Goal: Task Accomplishment & Management: Use online tool/utility

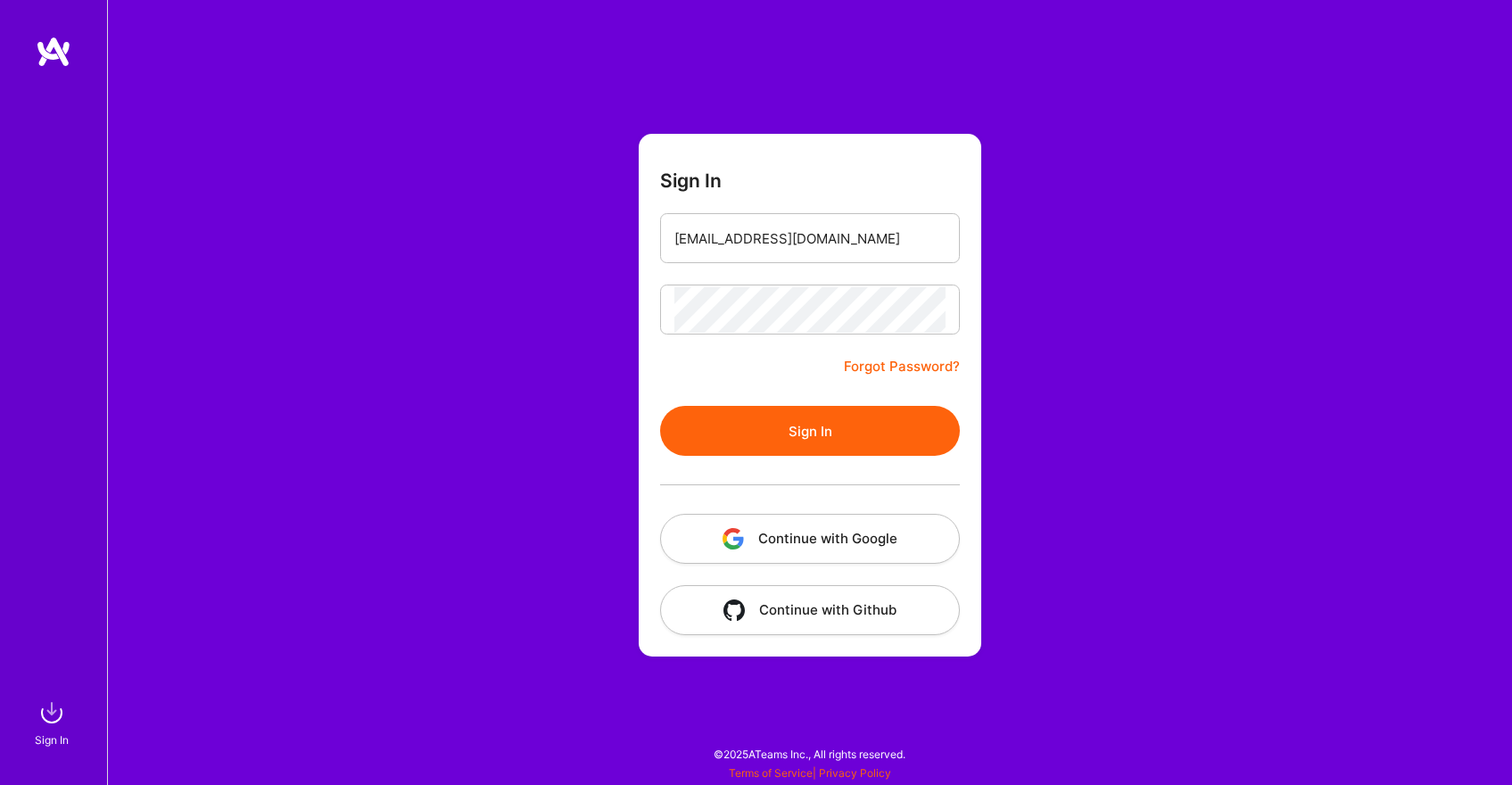
click at [807, 258] on input "[EMAIL_ADDRESS][DOMAIN_NAME]" at bounding box center [810, 238] width 272 height 45
click at [808, 453] on button "Sign In" at bounding box center [810, 430] width 300 height 50
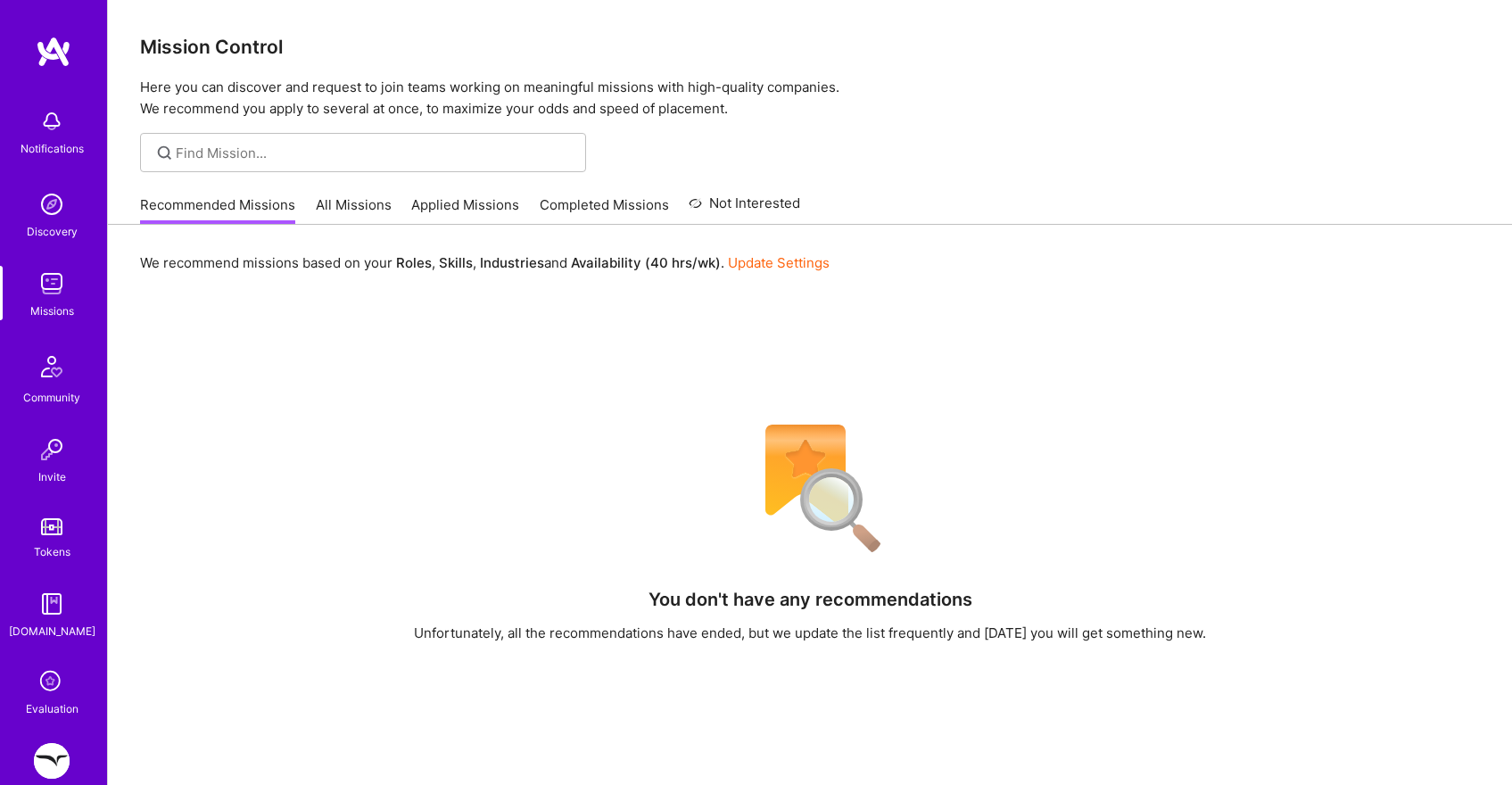
scroll to position [150, 0]
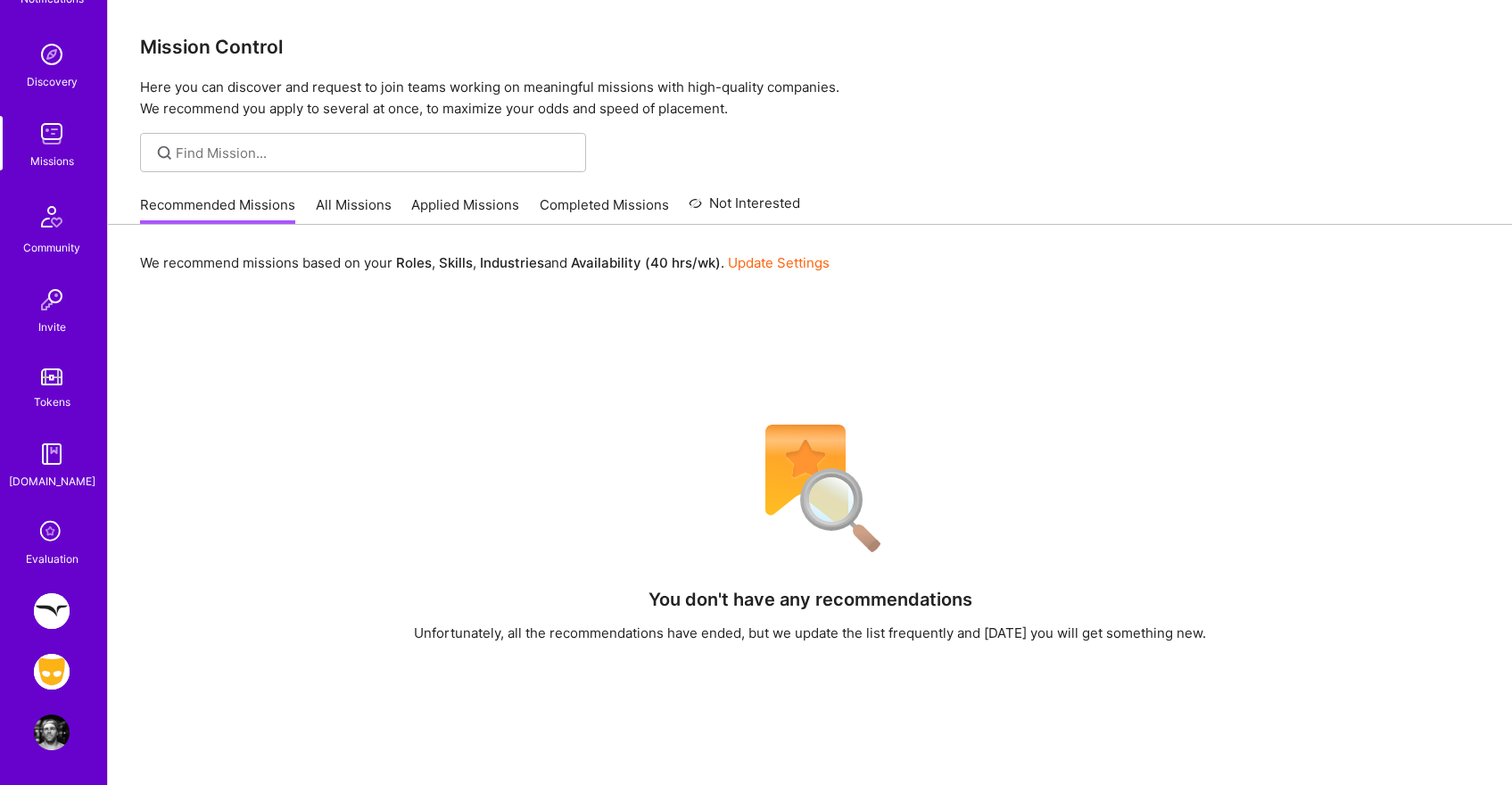
click at [55, 678] on img at bounding box center [52, 672] width 36 height 36
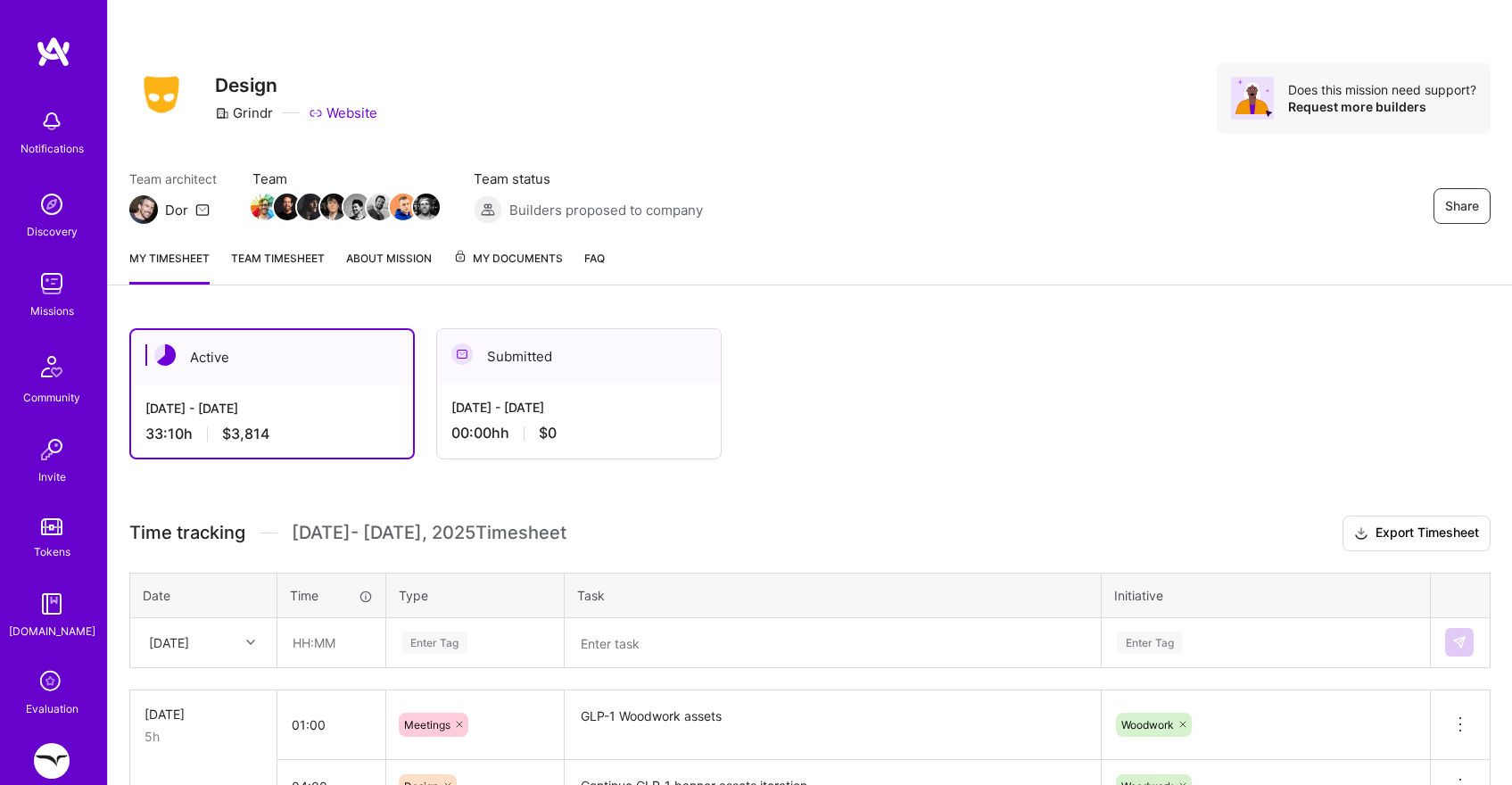
click at [526, 263] on span "My Documents" at bounding box center [508, 259] width 110 height 20
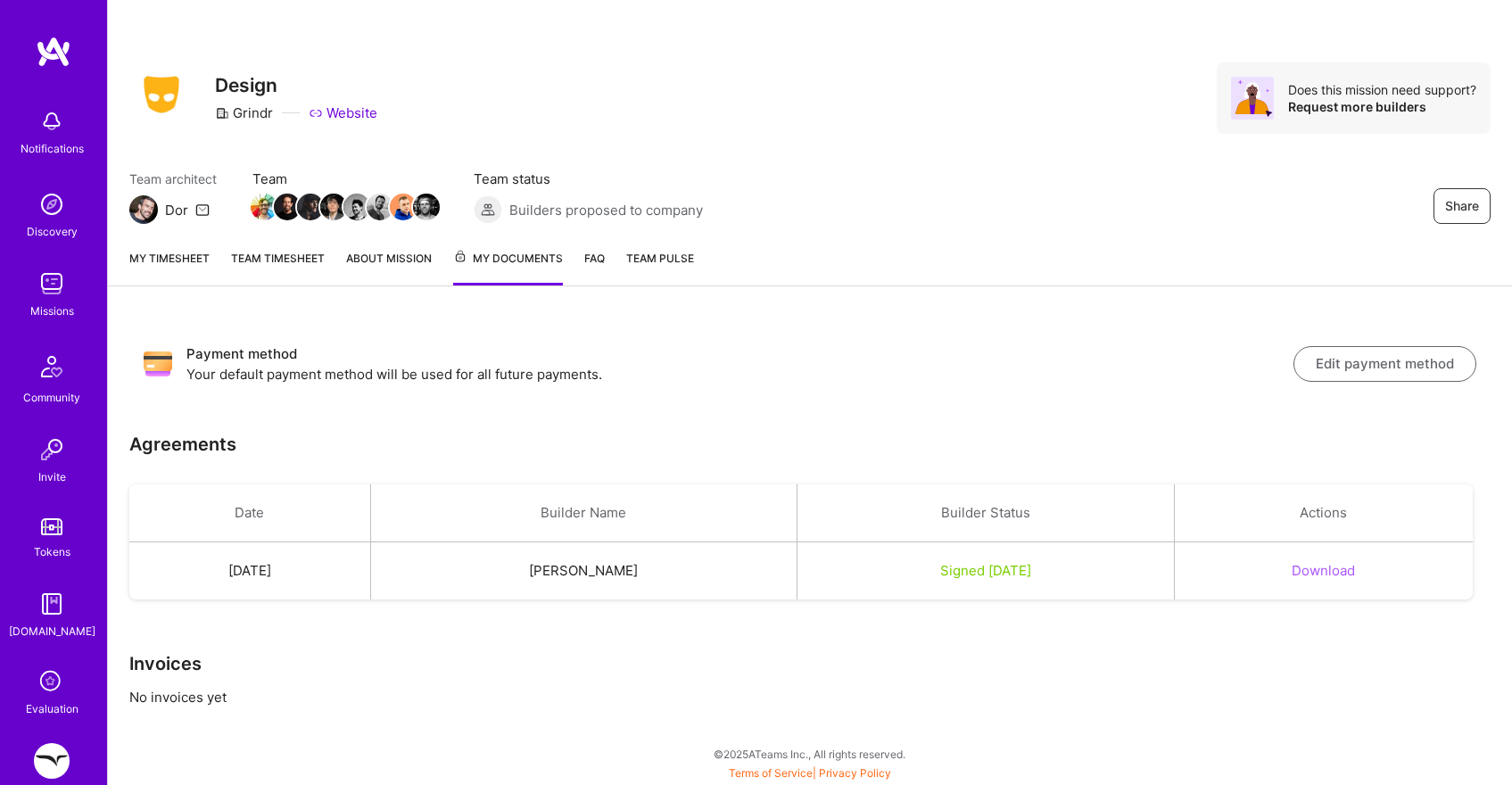
click at [586, 266] on link "FAQ" at bounding box center [595, 267] width 21 height 37
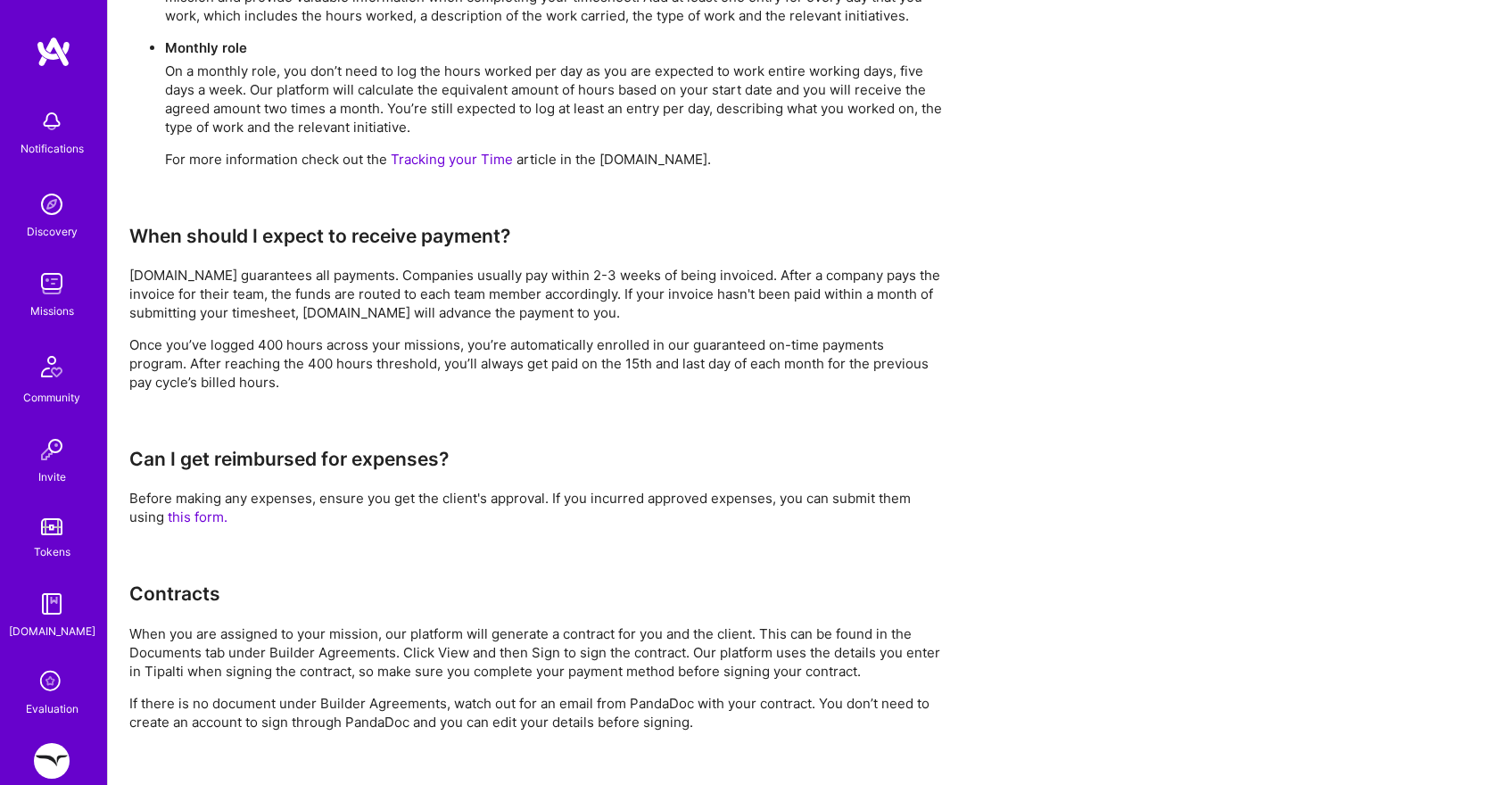
scroll to position [1351, 0]
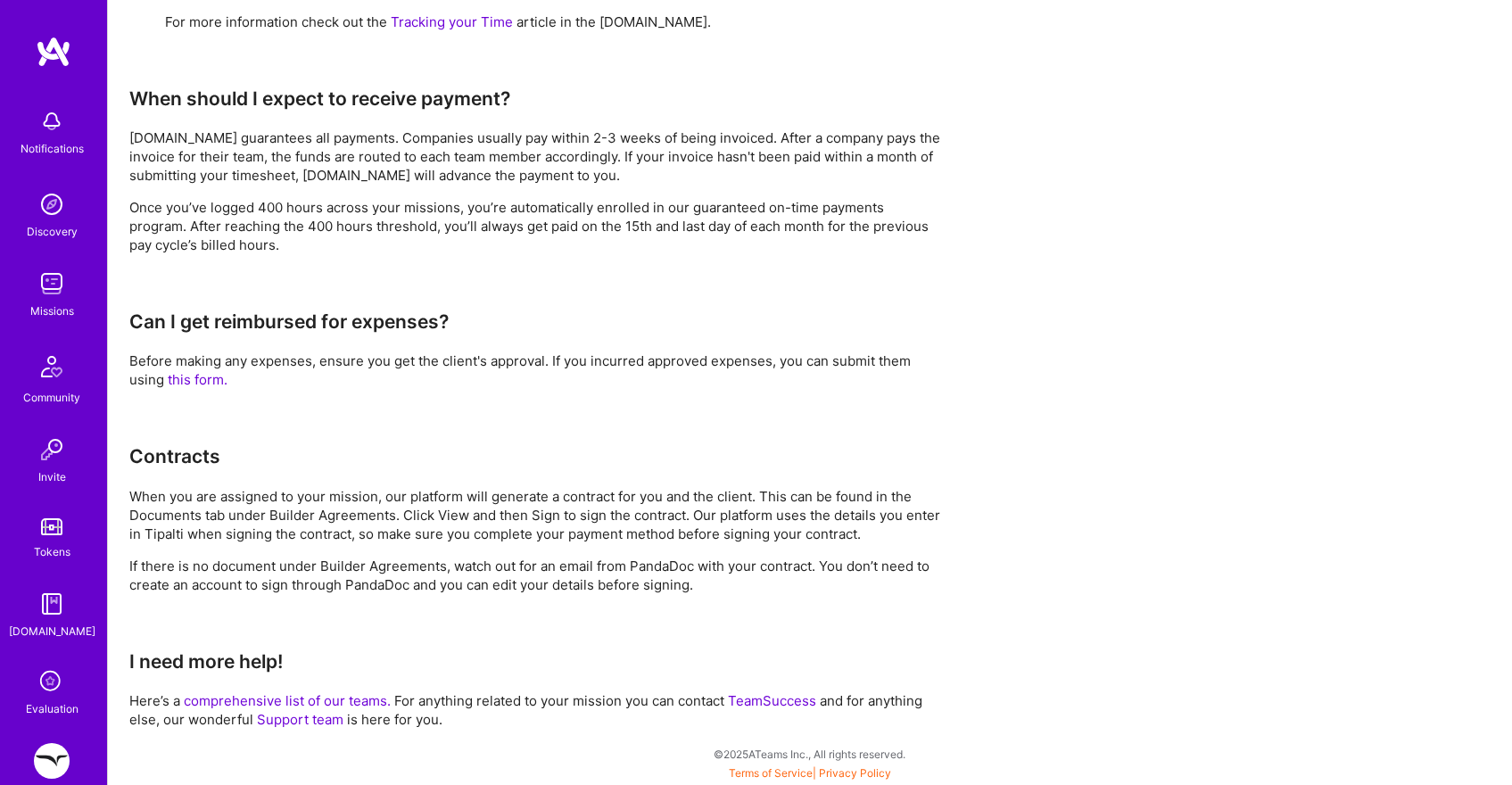
click at [205, 381] on link "this form." at bounding box center [198, 379] width 60 height 17
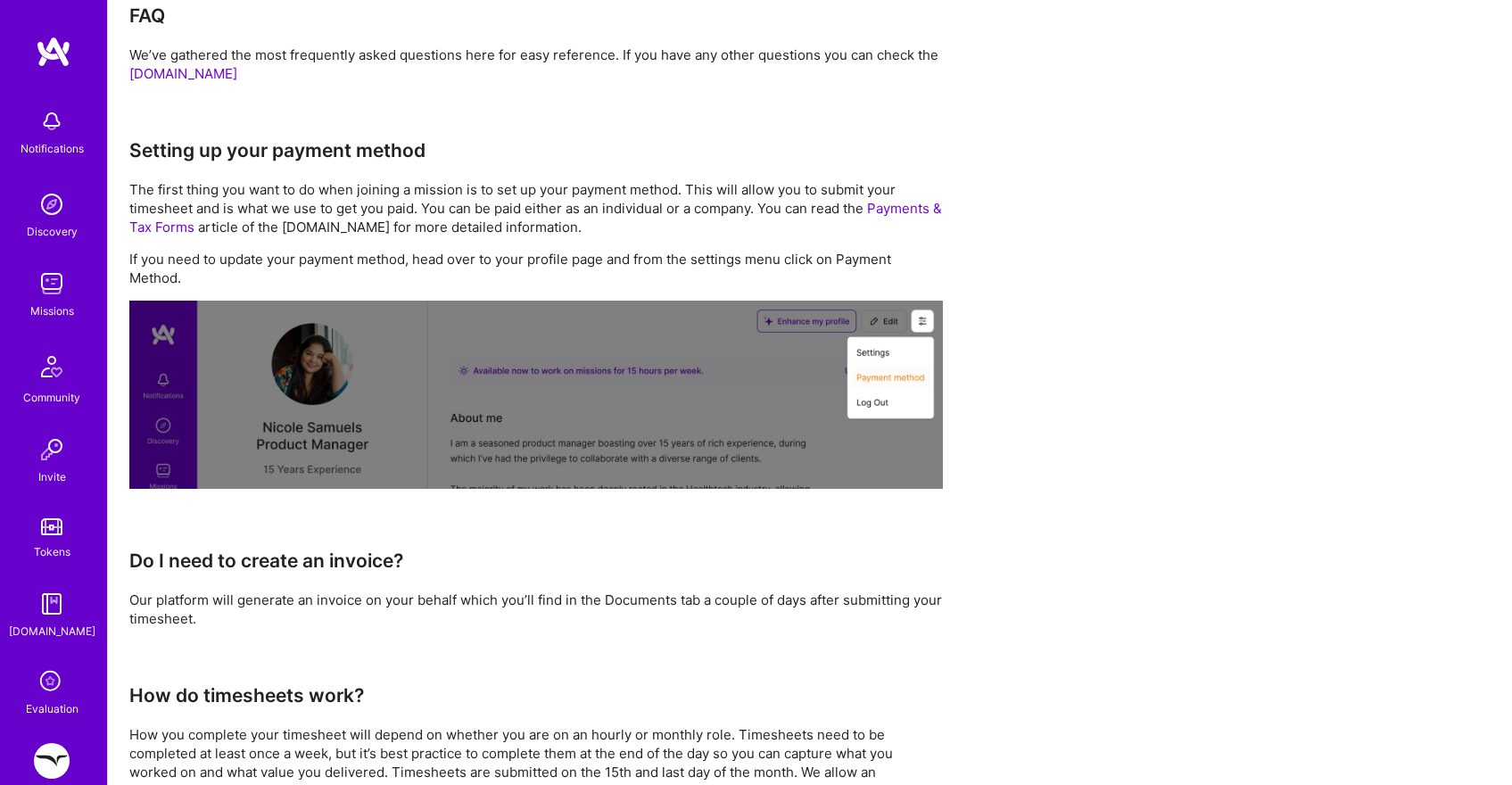
scroll to position [0, 0]
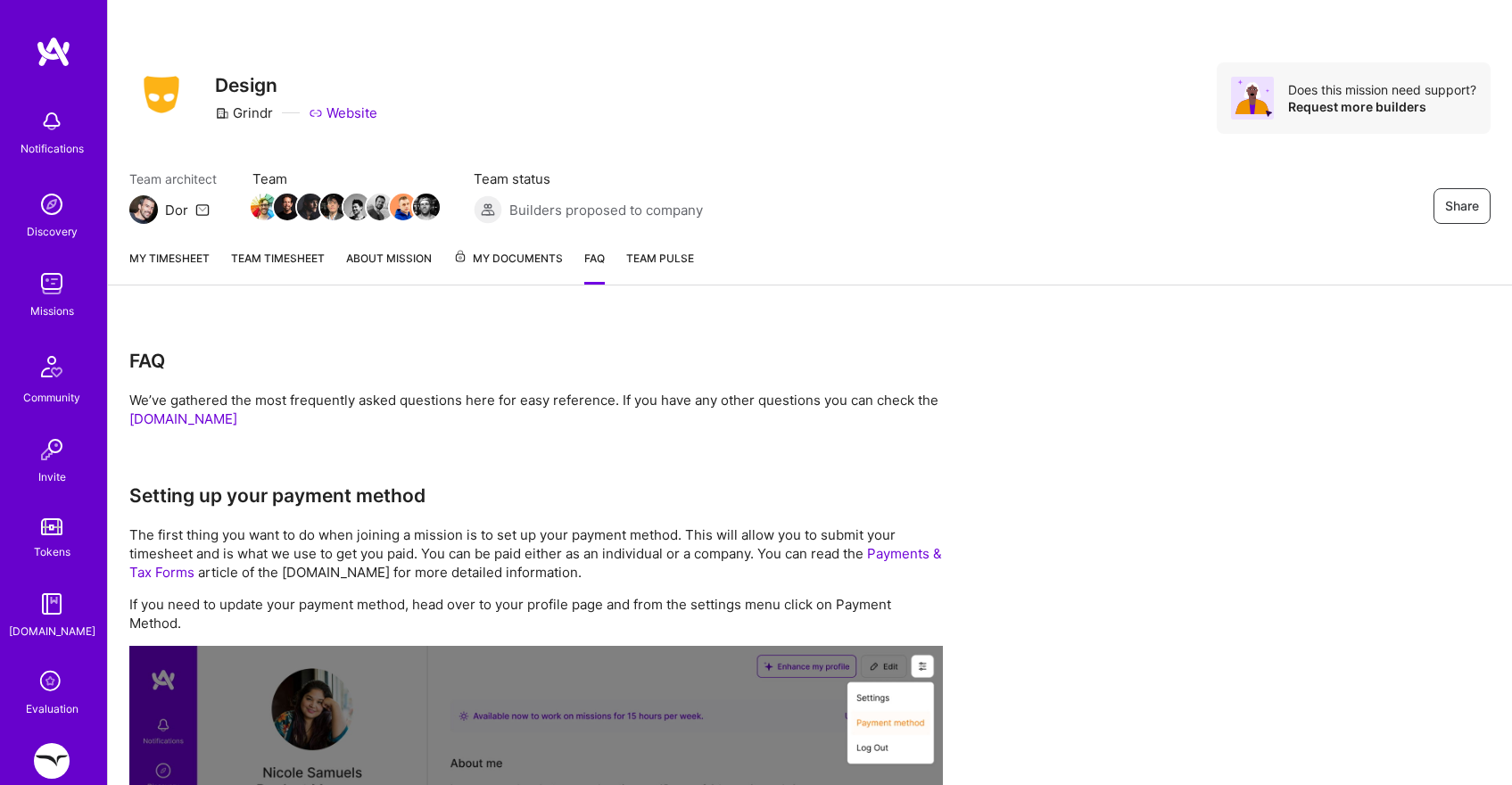
click at [196, 250] on link "My timesheet" at bounding box center [169, 267] width 80 height 36
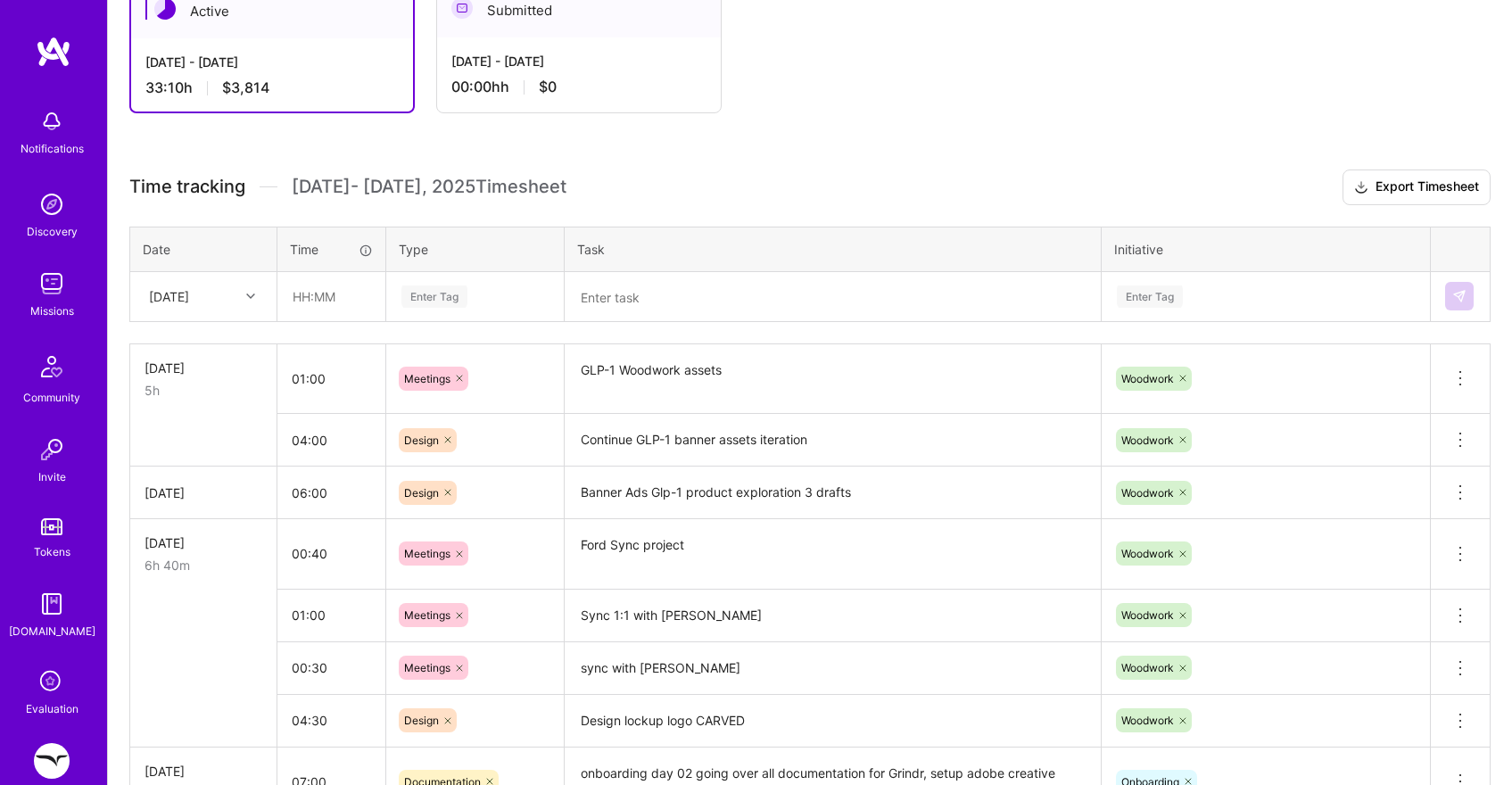
scroll to position [373, 0]
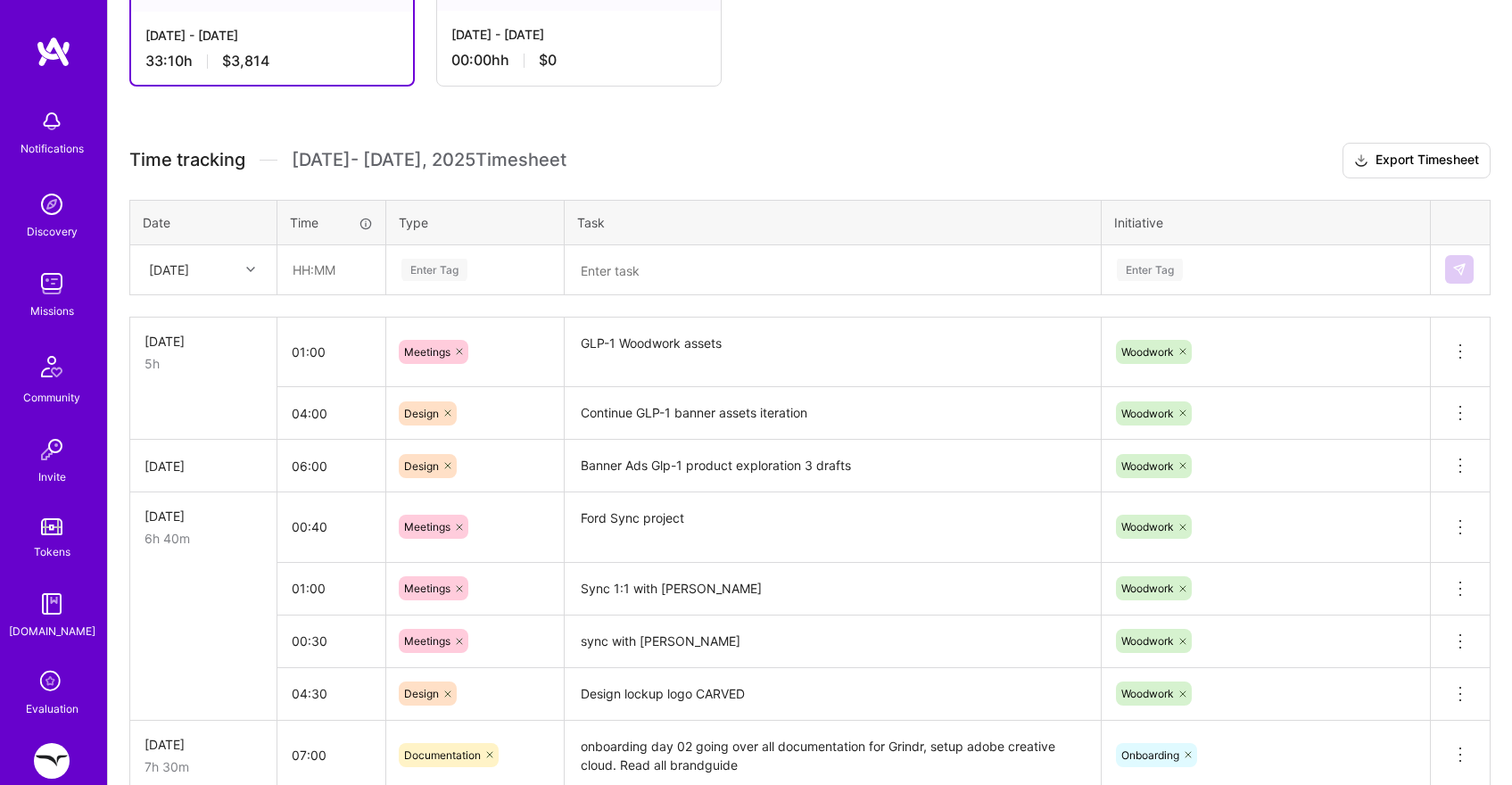
click at [561, 67] on div "00:00h h $0" at bounding box center [578, 60] width 255 height 19
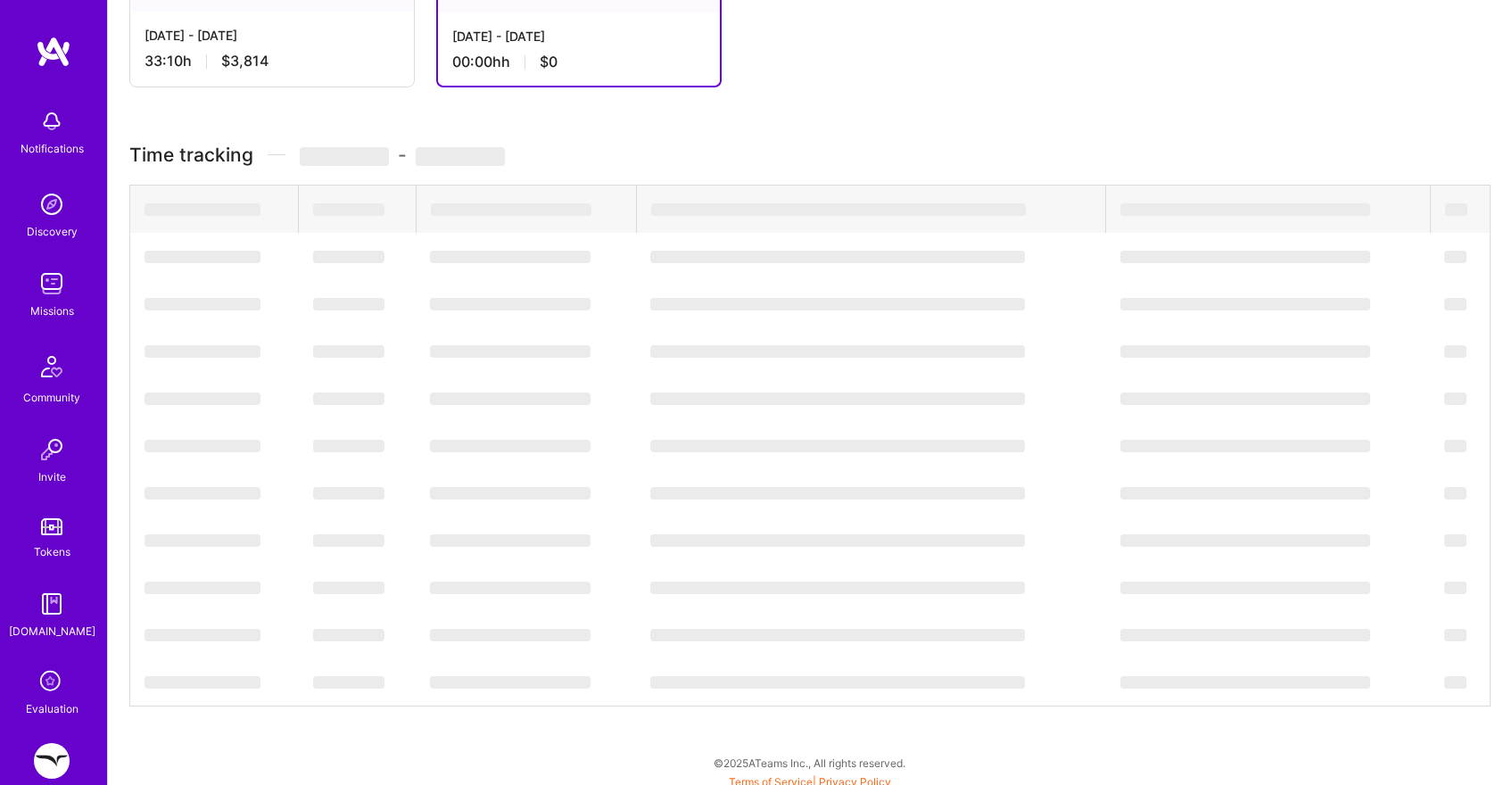
scroll to position [0, 0]
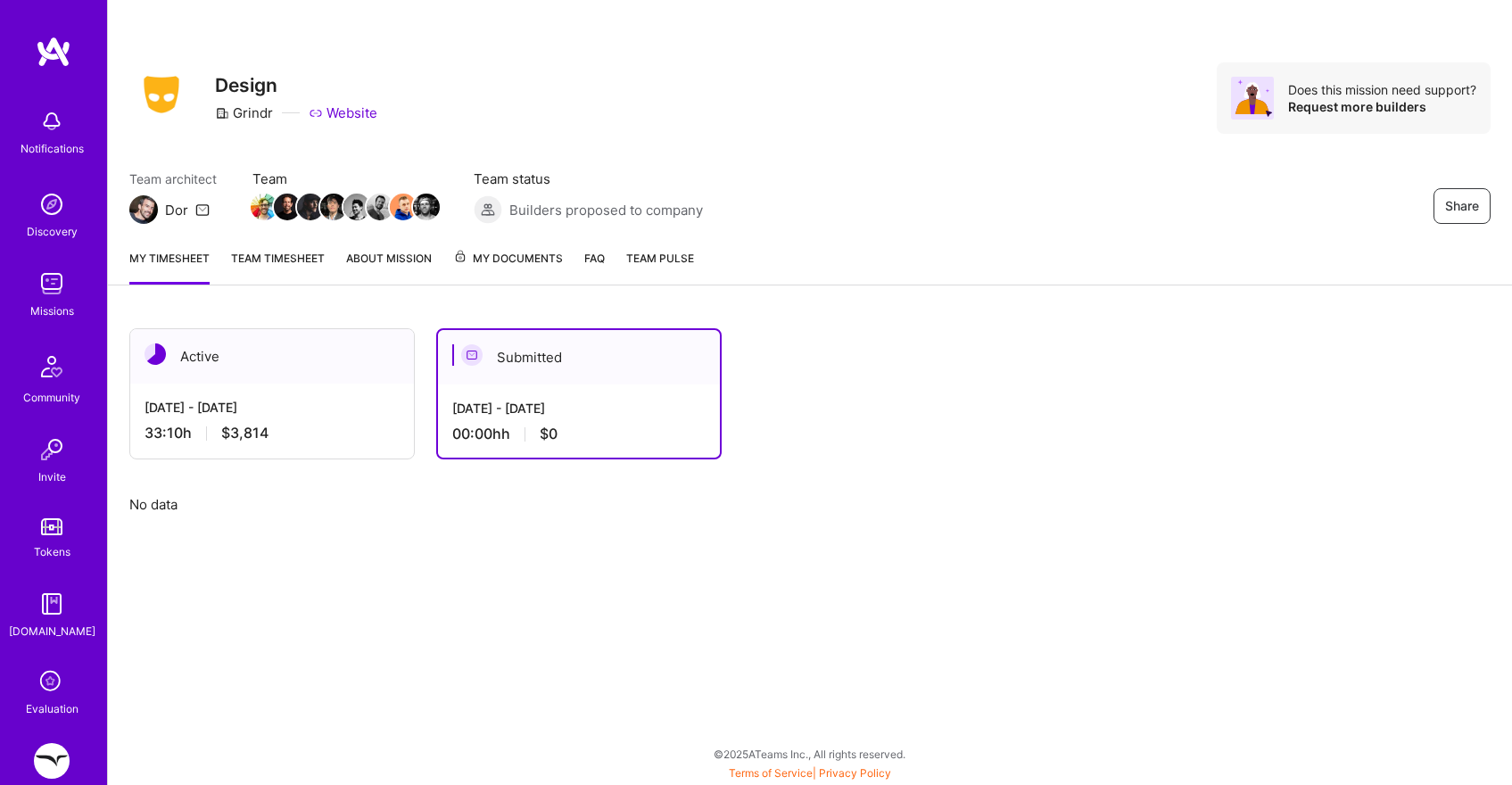
click at [326, 371] on div "Active" at bounding box center [272, 356] width 283 height 54
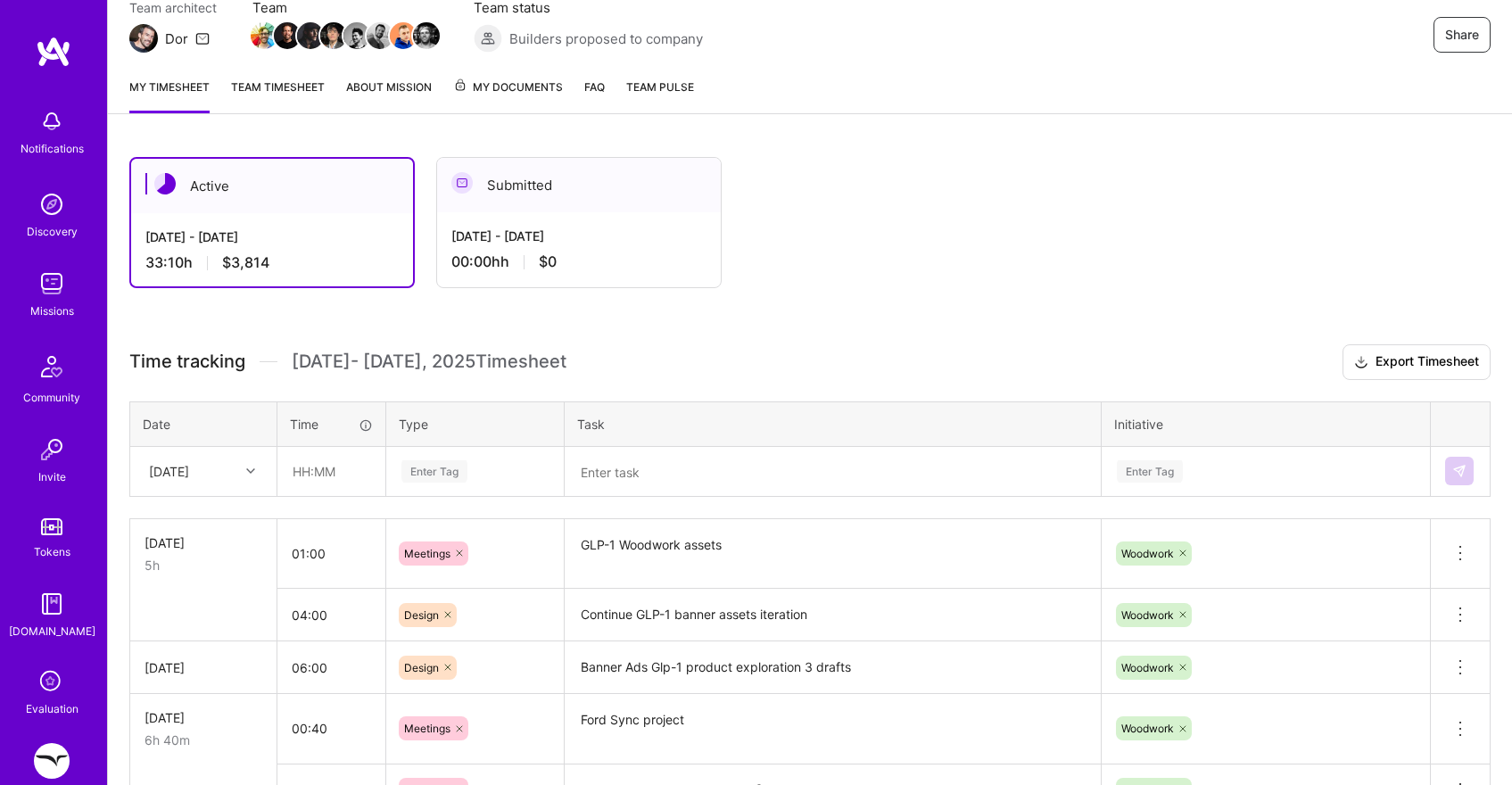
scroll to position [276, 0]
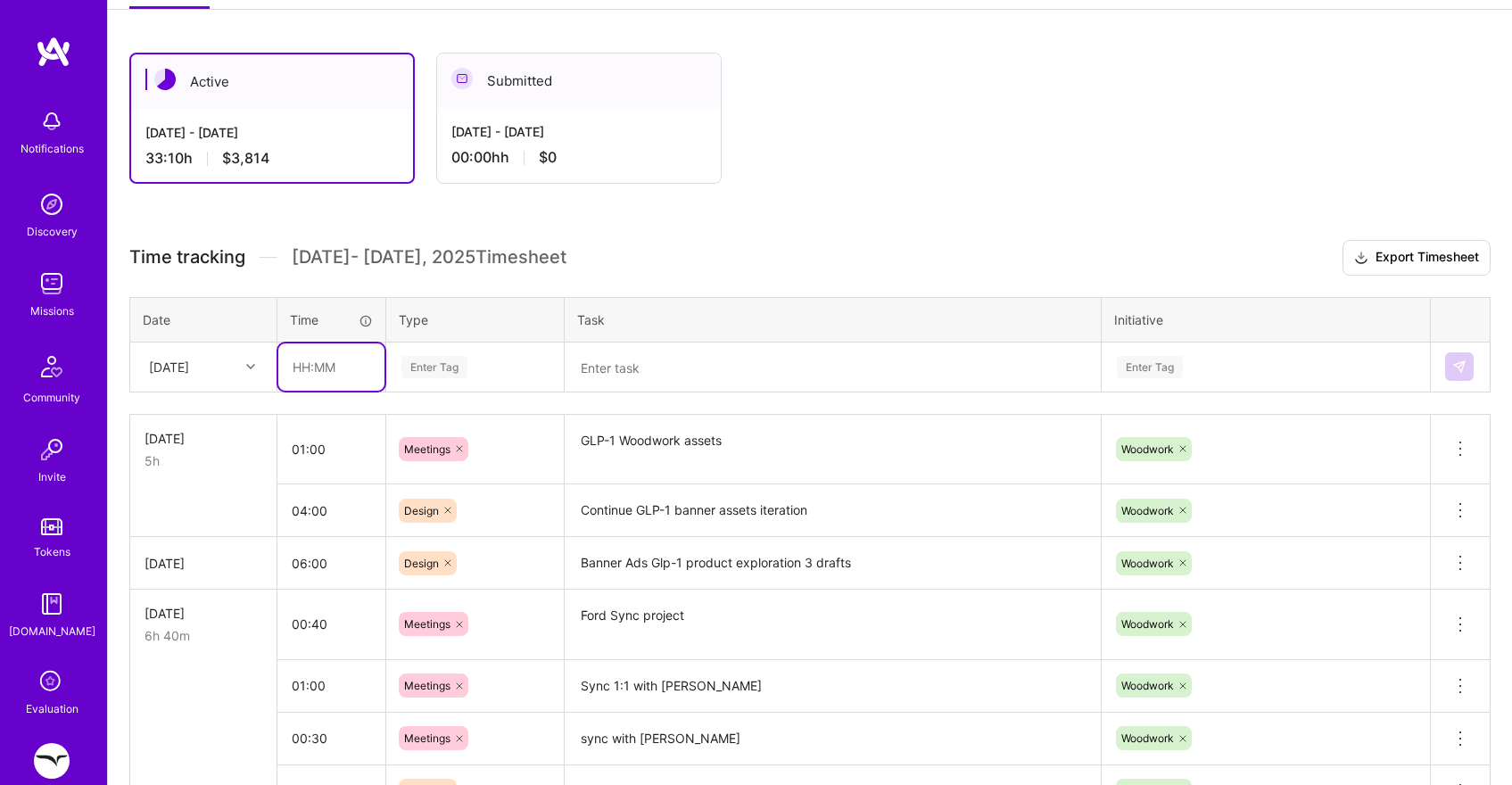
click at [326, 369] on input "text" at bounding box center [331, 367] width 106 height 47
click at [48, 213] on img at bounding box center [52, 205] width 36 height 36
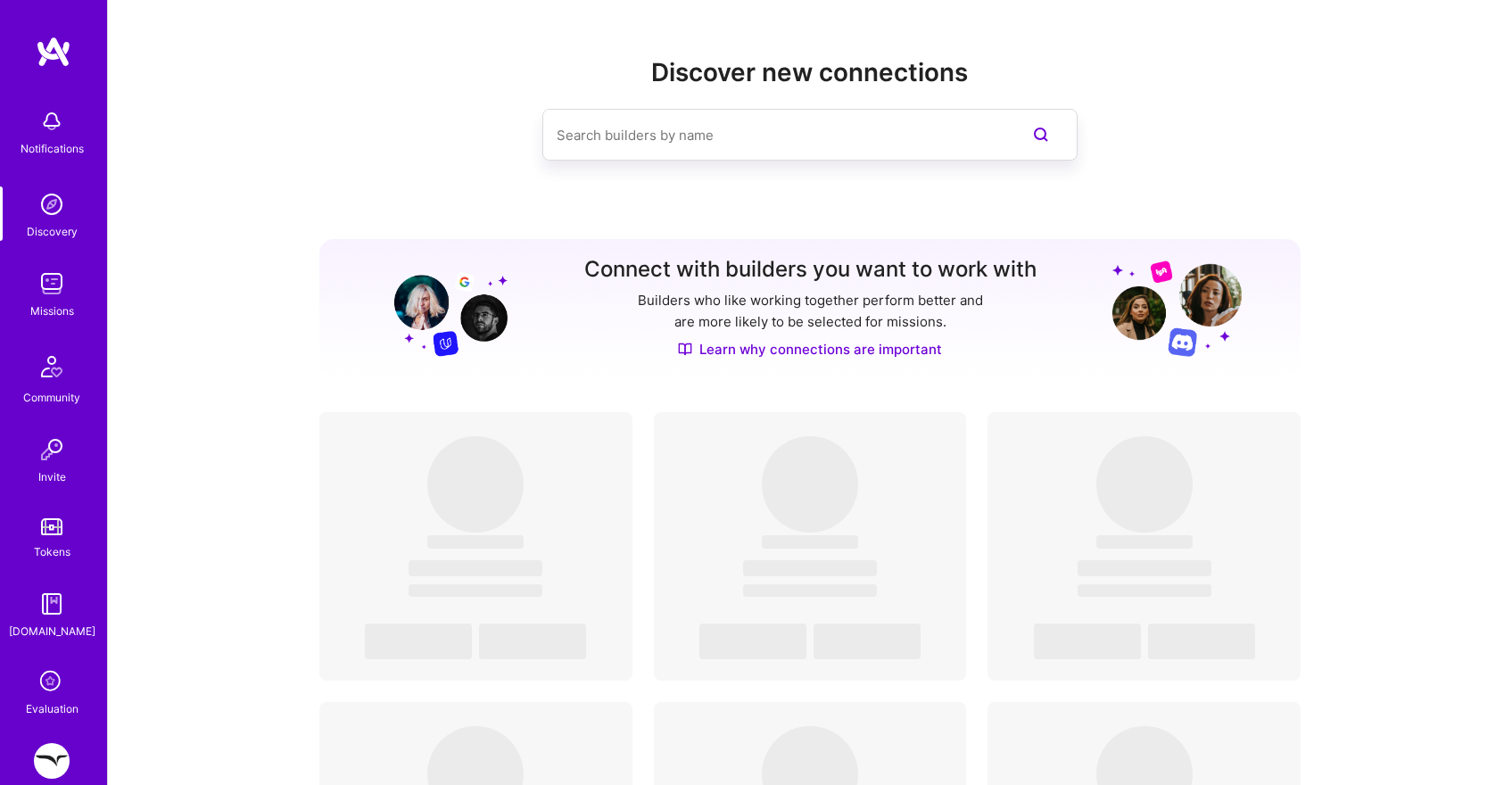
click at [49, 60] on img at bounding box center [54, 52] width 36 height 32
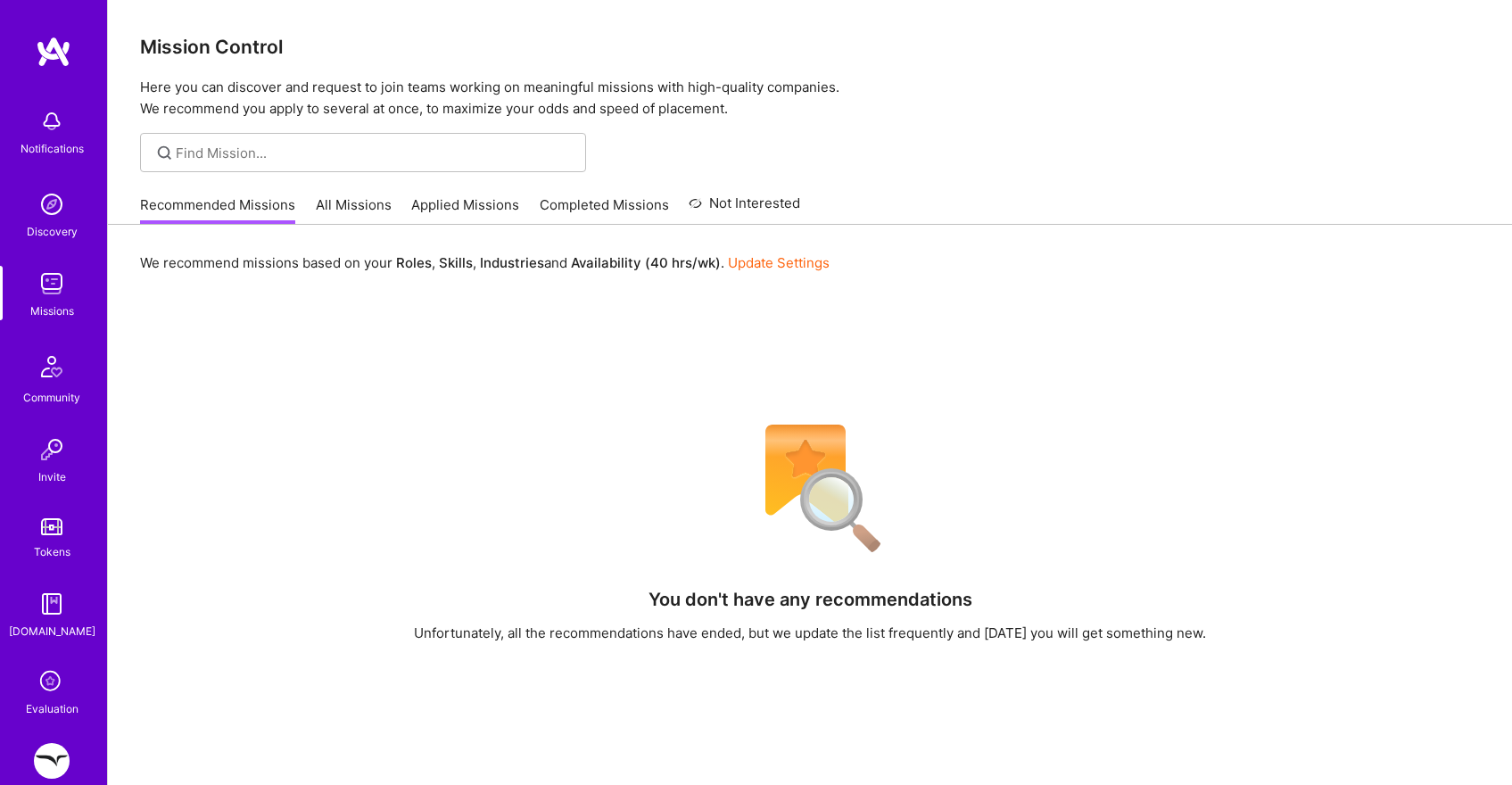
click at [354, 210] on link "All Missions" at bounding box center [354, 210] width 76 height 30
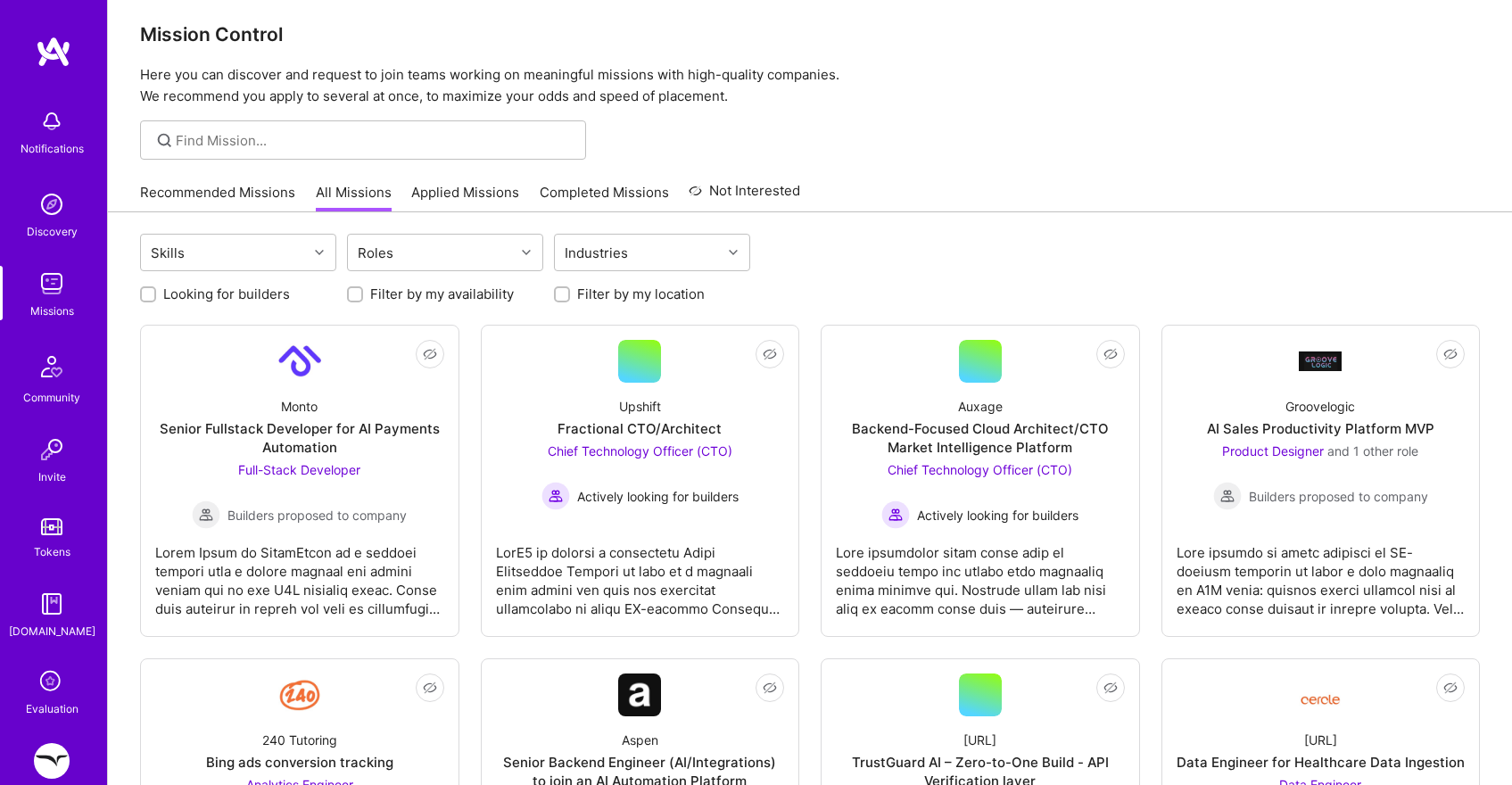
scroll to position [14, 0]
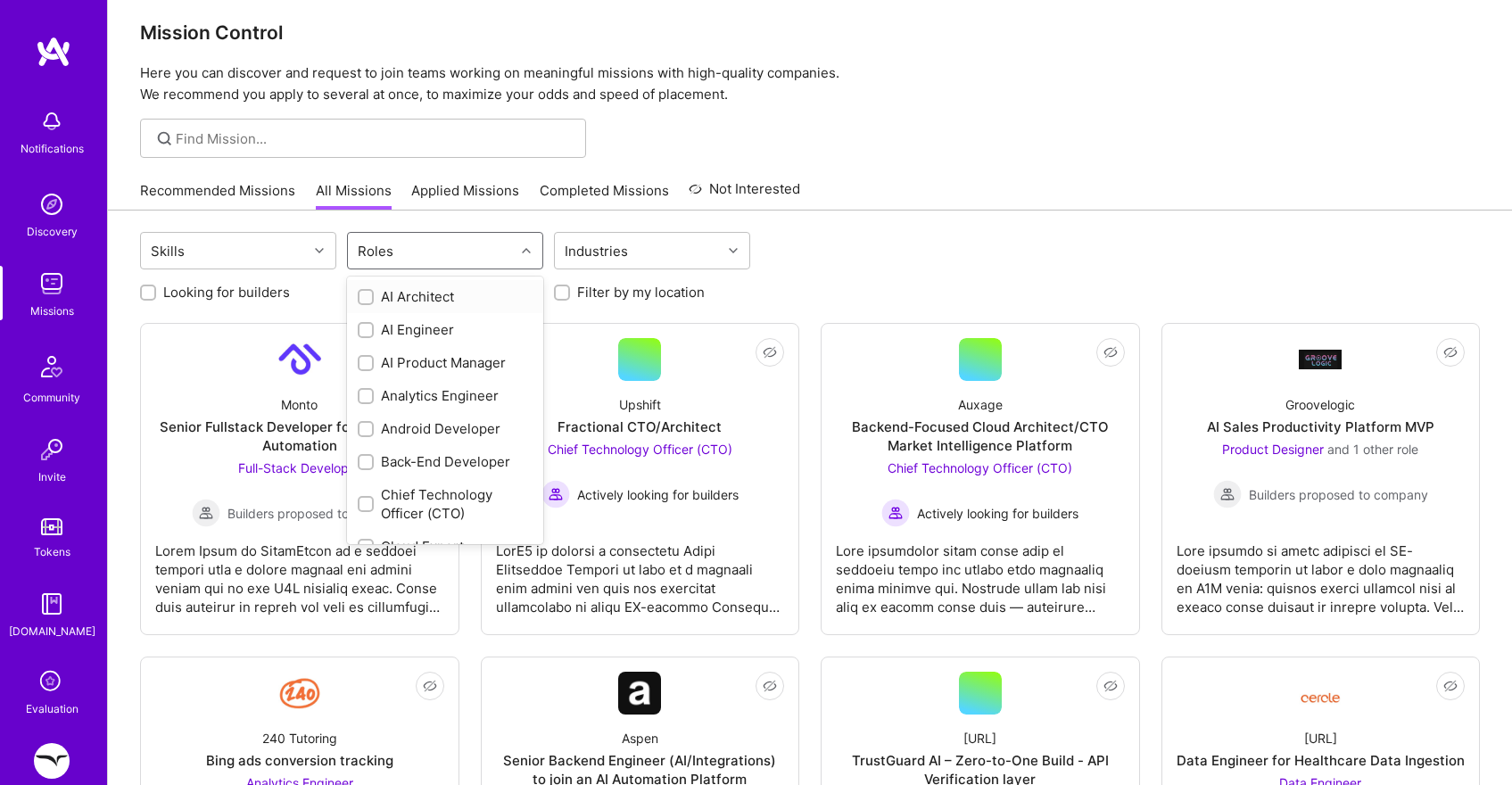
click at [367, 242] on div "Roles" at bounding box center [375, 251] width 44 height 26
type input "produc"
click at [371, 322] on div at bounding box center [365, 330] width 16 height 16
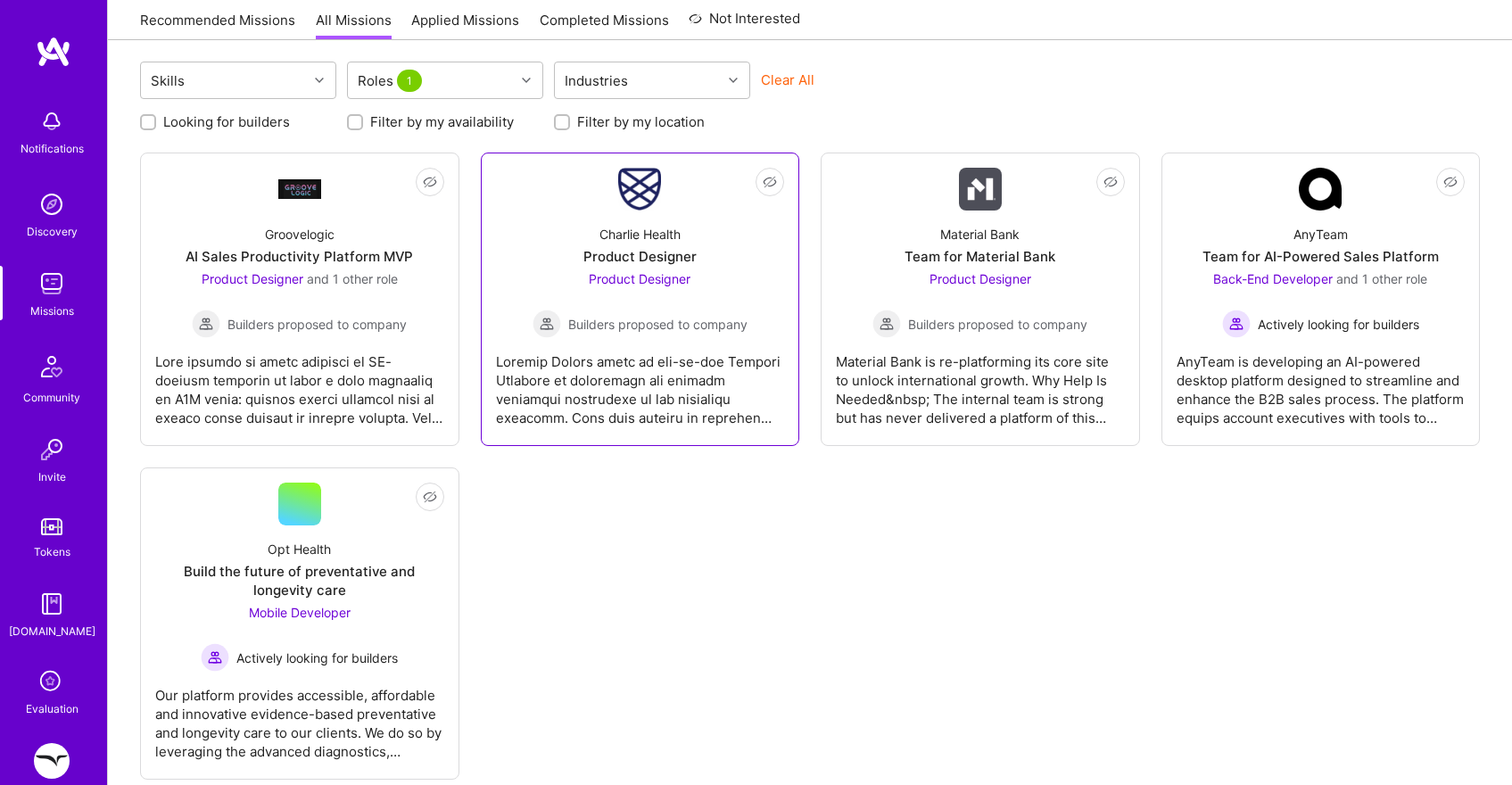
scroll to position [222, 0]
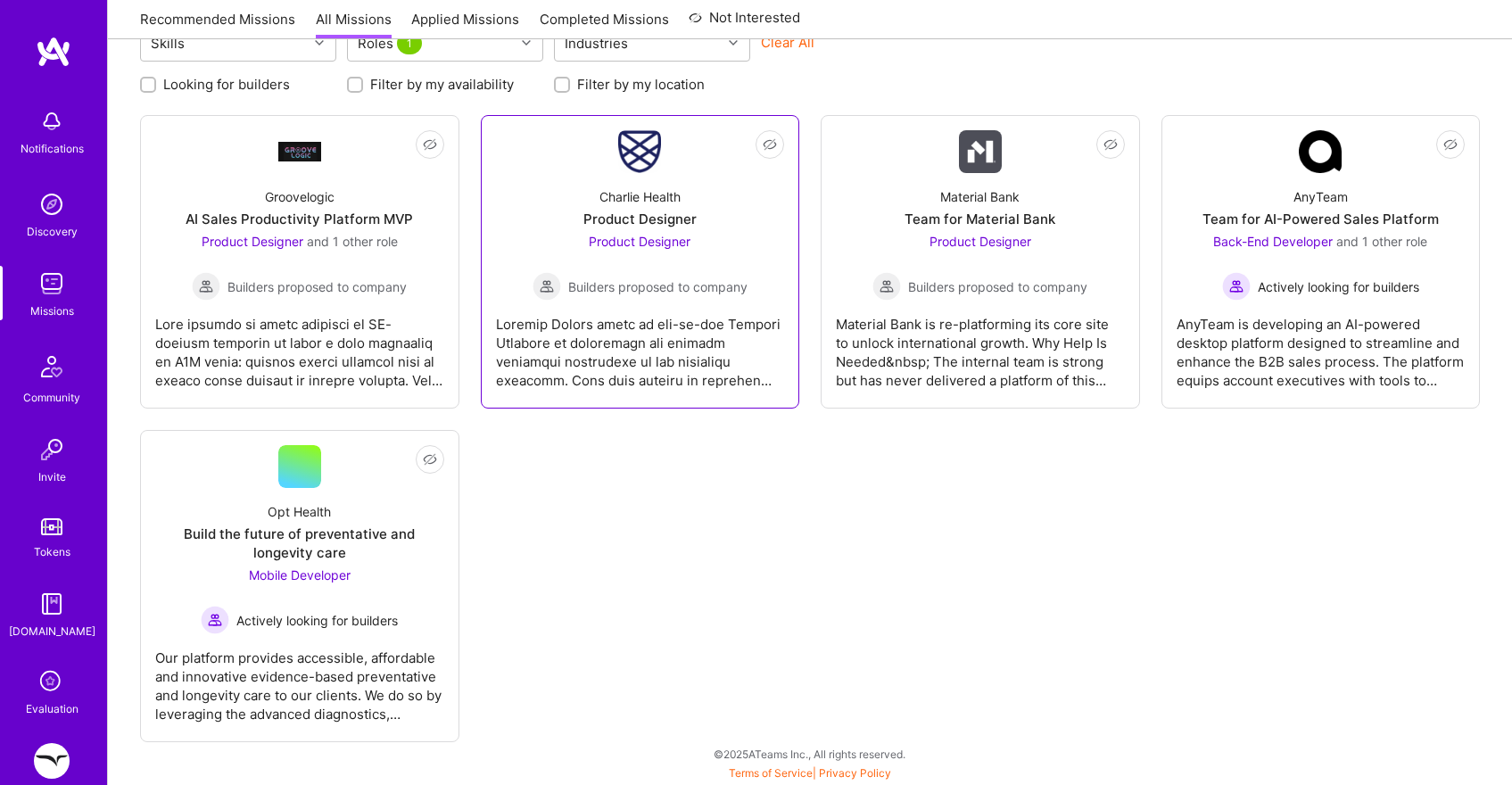
click at [638, 374] on div at bounding box center [641, 345] width 289 height 89
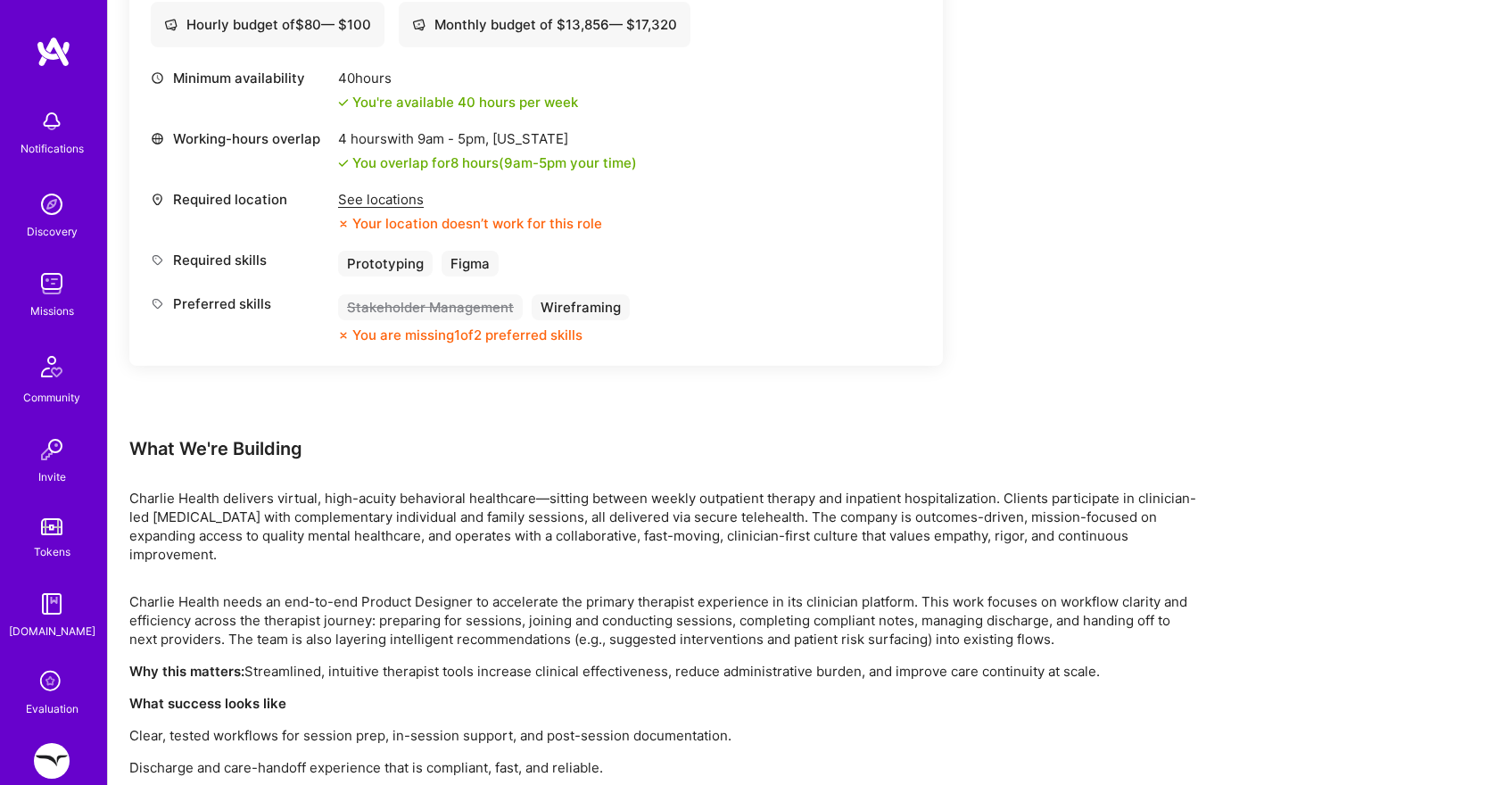
scroll to position [884, 0]
